Goal: Information Seeking & Learning: Learn about a topic

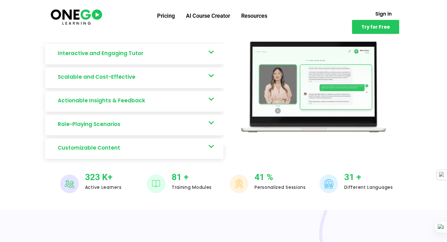
scroll to position [350, 0]
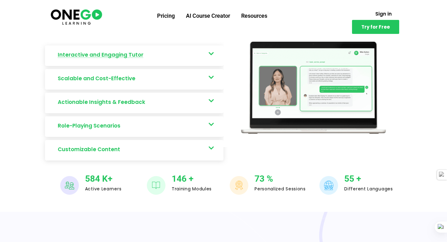
click at [183, 52] on link "Interactive and Engaging Tutor" at bounding box center [134, 55] width 179 height 21
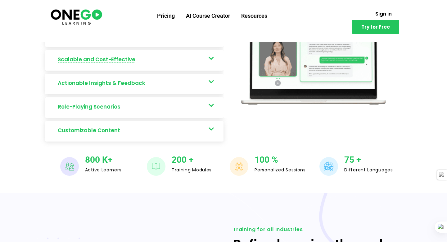
click at [183, 52] on link "Scalable and Cost-Effective" at bounding box center [134, 60] width 179 height 21
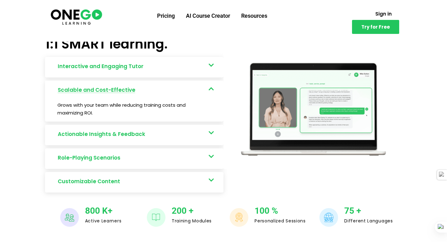
scroll to position [334, 0]
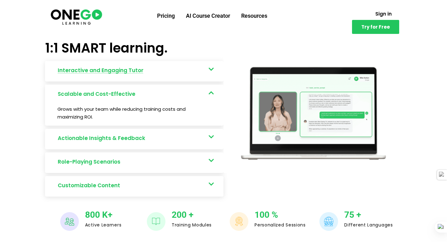
click at [182, 64] on link "Interactive and Engaging Tutor" at bounding box center [134, 71] width 179 height 21
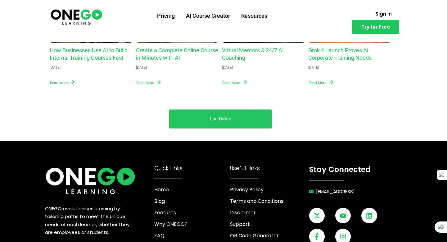
scroll to position [2471, 0]
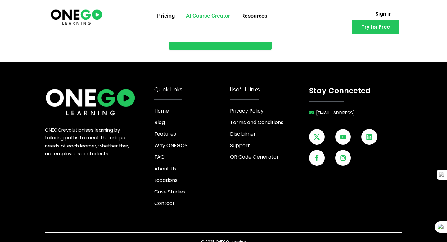
click at [199, 14] on link "AI Course Creator" at bounding box center [208, 16] width 55 height 16
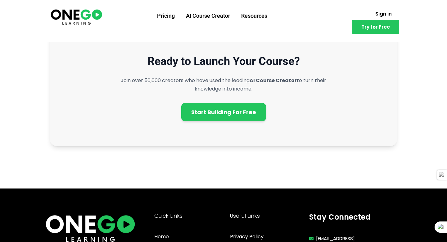
scroll to position [1714, 0]
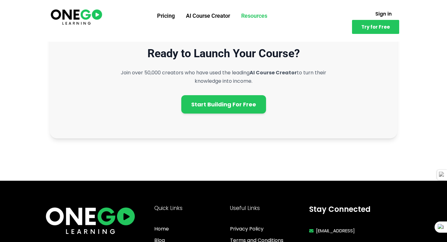
click at [263, 19] on link "Resources" at bounding box center [254, 16] width 37 height 16
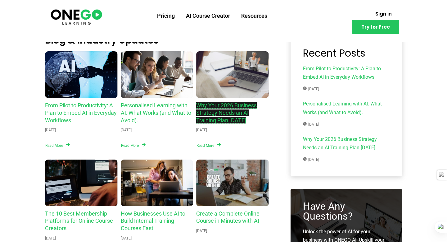
click at [230, 104] on link "Why Your 2026 Business Strategy Needs an AI Training Plan Today" at bounding box center [226, 112] width 61 height 21
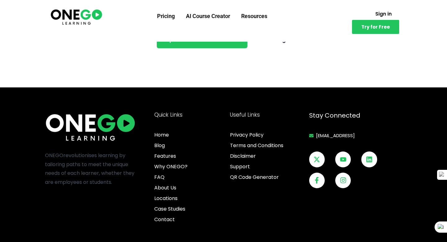
scroll to position [1260, 0]
